Goal: Download file/media

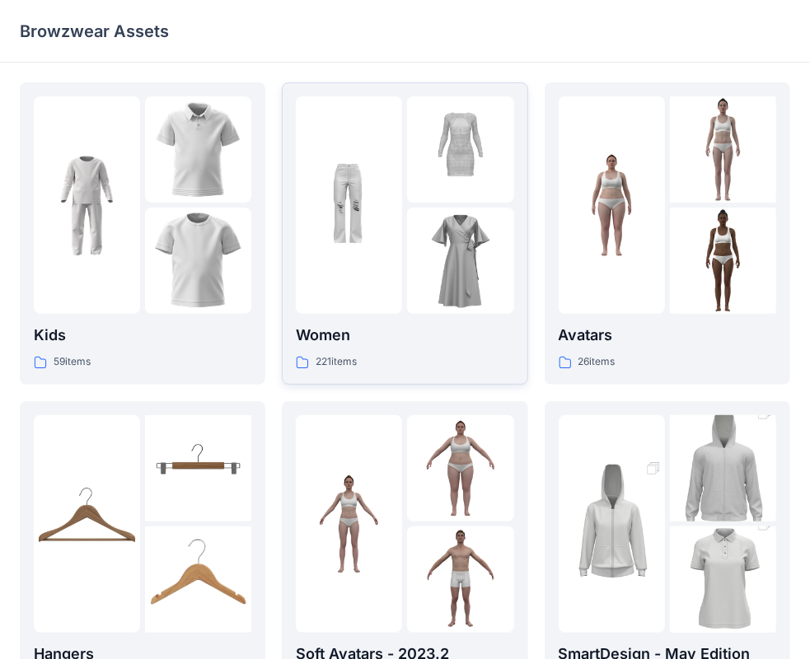
click at [425, 351] on div "Women 221 items" at bounding box center [404, 347] width 217 height 47
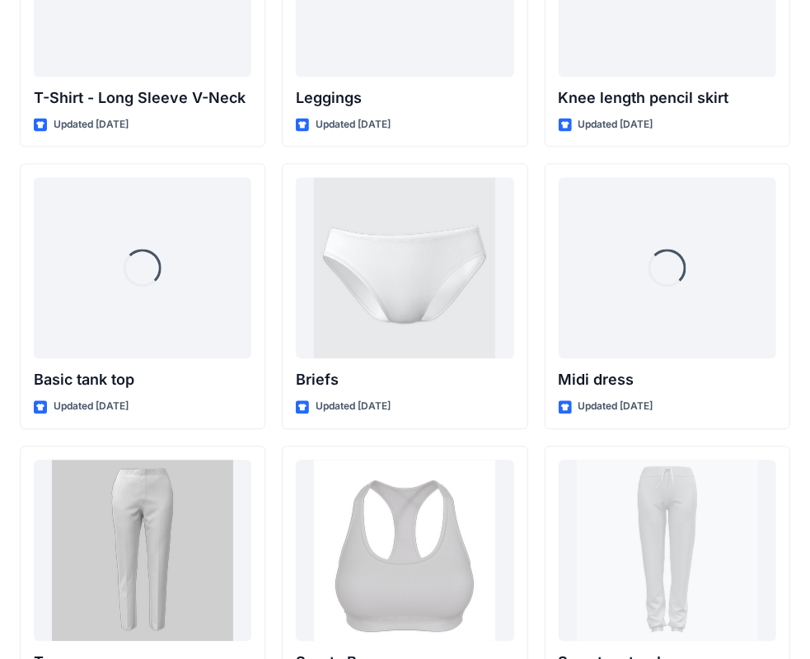
scroll to position [13499, 0]
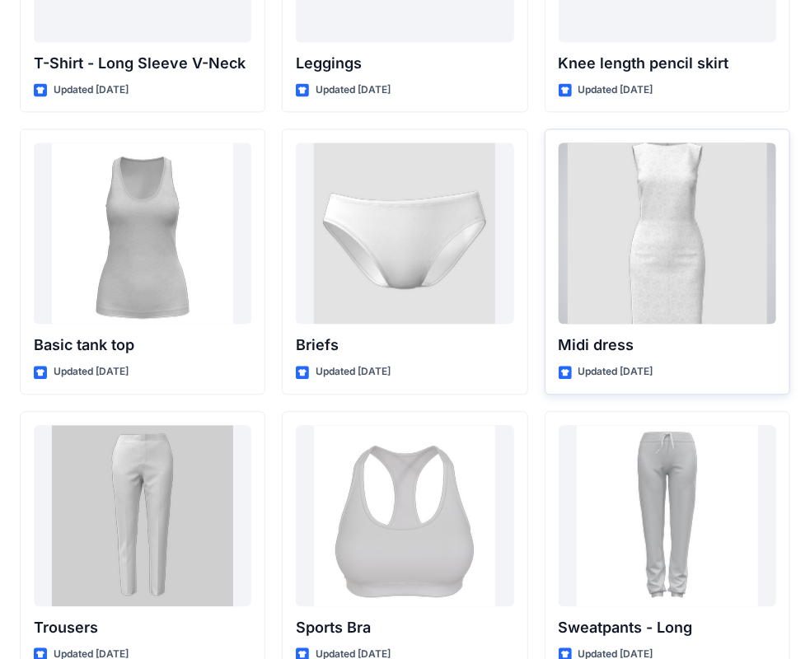
click at [674, 250] on div at bounding box center [667, 233] width 217 height 181
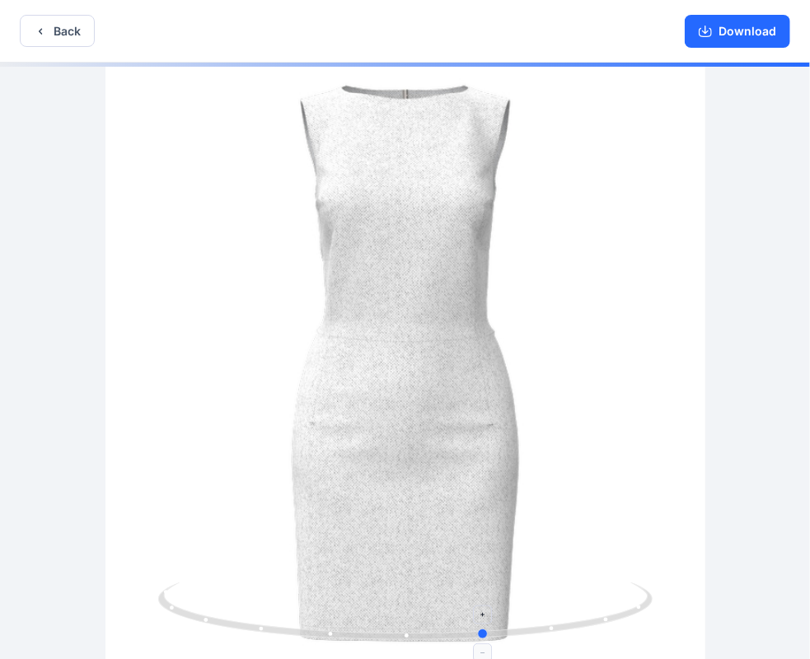
drag, startPoint x: 402, startPoint y: 634, endPoint x: 483, endPoint y: 624, distance: 81.3
click at [483, 624] on icon at bounding box center [407, 613] width 498 height 62
drag, startPoint x: 479, startPoint y: 633, endPoint x: 400, endPoint y: 631, distance: 79.1
click at [400, 631] on icon at bounding box center [407, 613] width 498 height 62
click at [737, 25] on button "Download" at bounding box center [737, 31] width 105 height 33
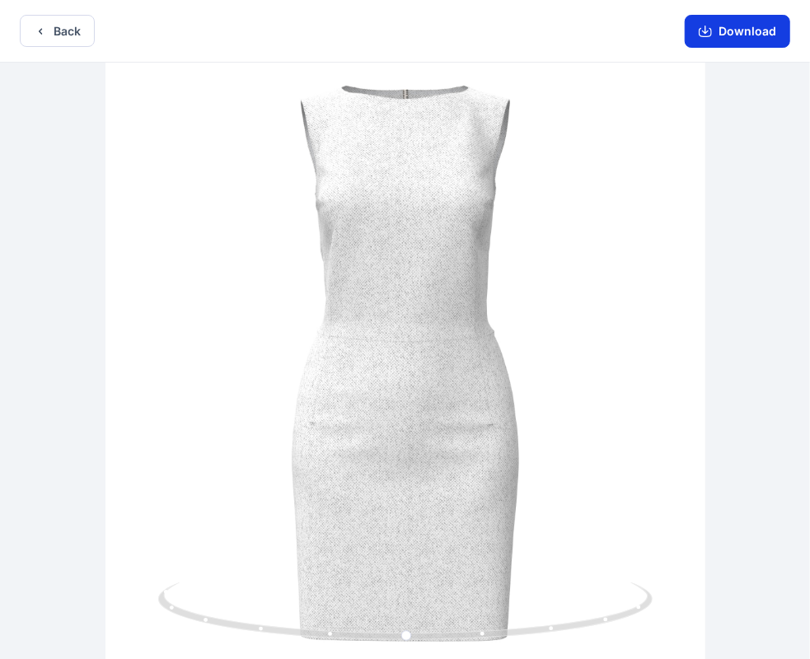
click at [740, 24] on button "Download" at bounding box center [737, 31] width 105 height 33
